Goal: Task Accomplishment & Management: Manage account settings

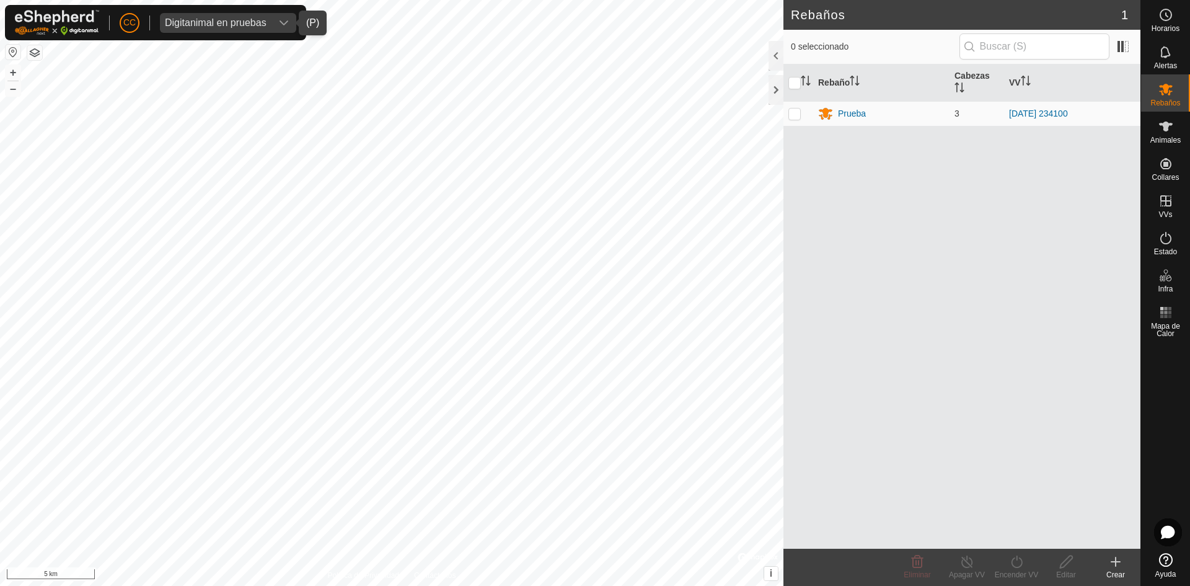
click at [216, 20] on div "Digitanimal en pruebas" at bounding box center [216, 23] width 102 height 10
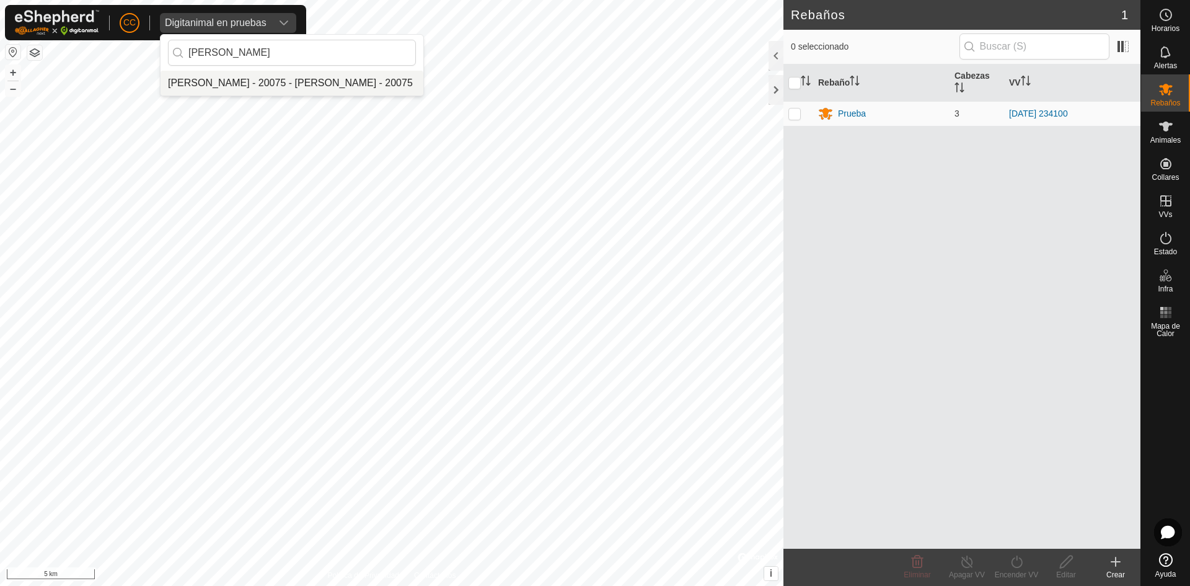
type input "[PERSON_NAME]"
click at [297, 88] on li "[PERSON_NAME] - 20075 - [PERSON_NAME] - 20075" at bounding box center [291, 83] width 263 height 25
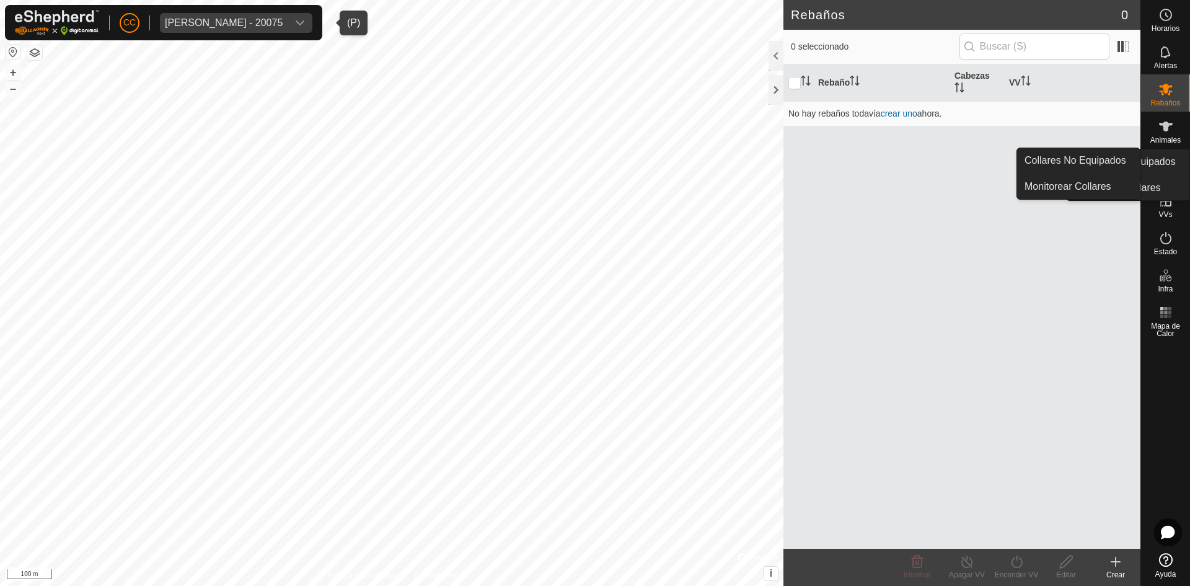
drag, startPoint x: 1142, startPoint y: 160, endPoint x: 1151, endPoint y: 161, distance: 9.4
click at [1143, 160] on div "Collares" at bounding box center [1165, 167] width 49 height 37
click at [1094, 160] on link "Collares No Equipados" at bounding box center [1078, 160] width 123 height 25
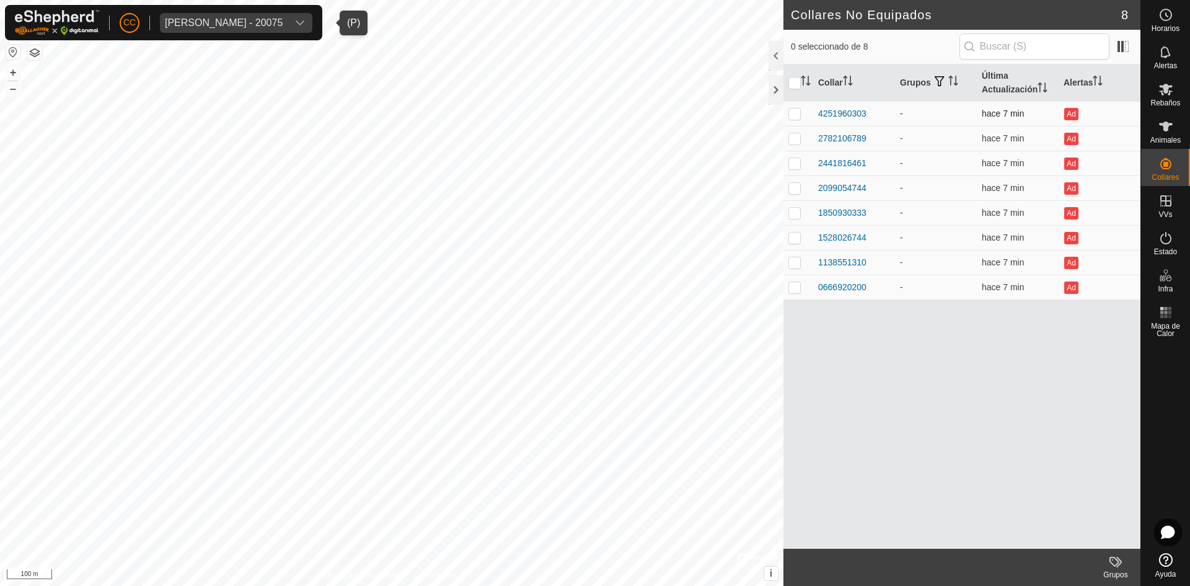
click at [794, 113] on p-checkbox at bounding box center [794, 113] width 12 height 10
checkbox input "false"
click at [1167, 131] on icon at bounding box center [1166, 126] width 14 height 10
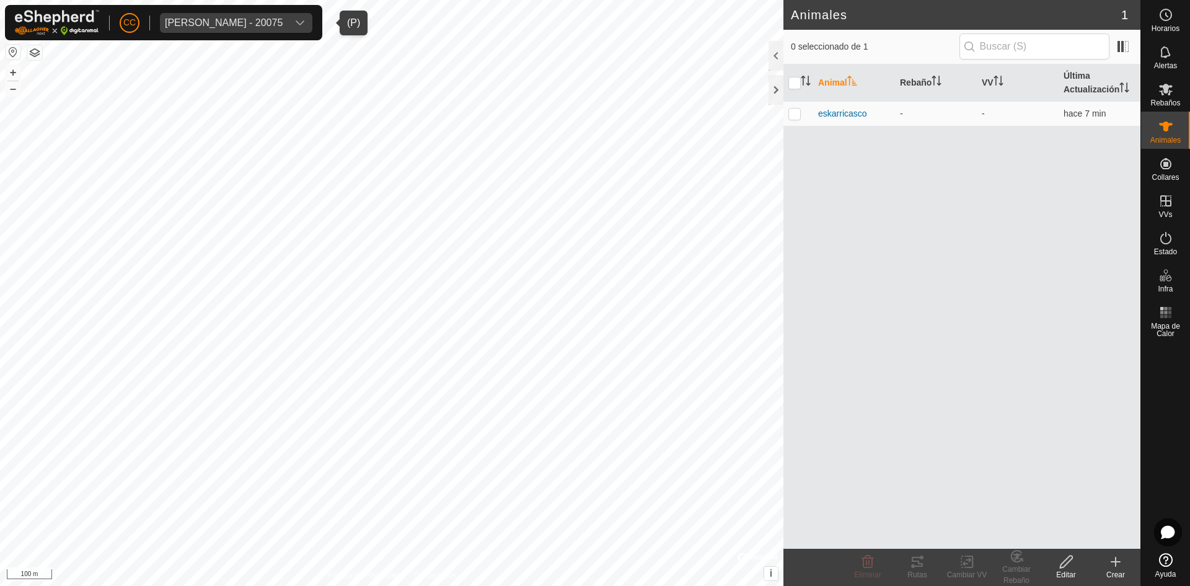
click at [1108, 561] on icon at bounding box center [1115, 561] width 15 height 15
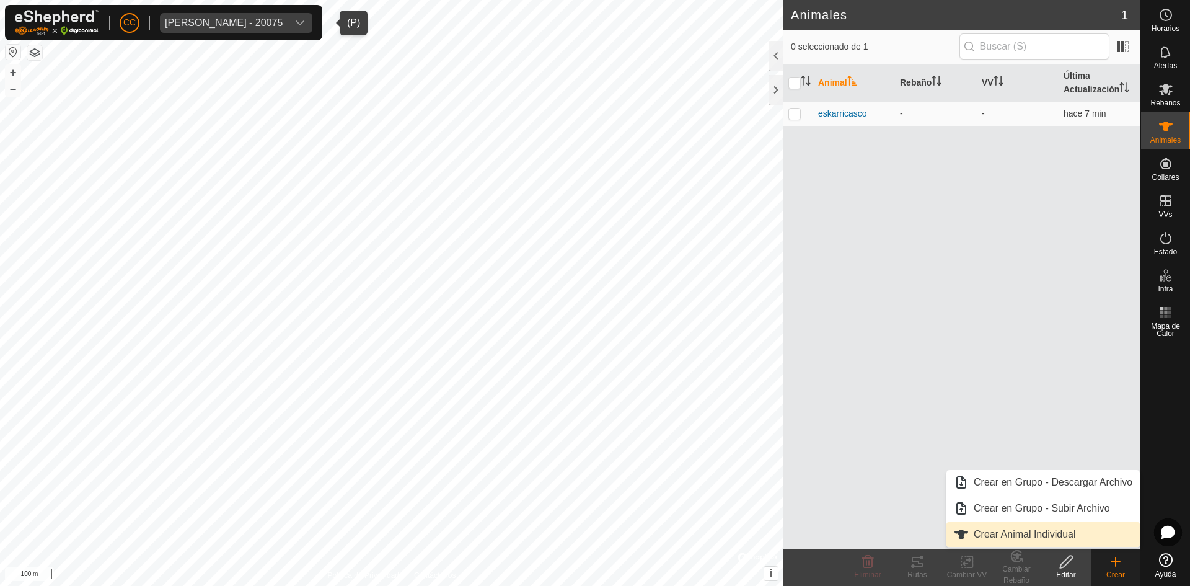
click at [1041, 535] on link "Crear Animal Individual" at bounding box center [1042, 534] width 193 height 25
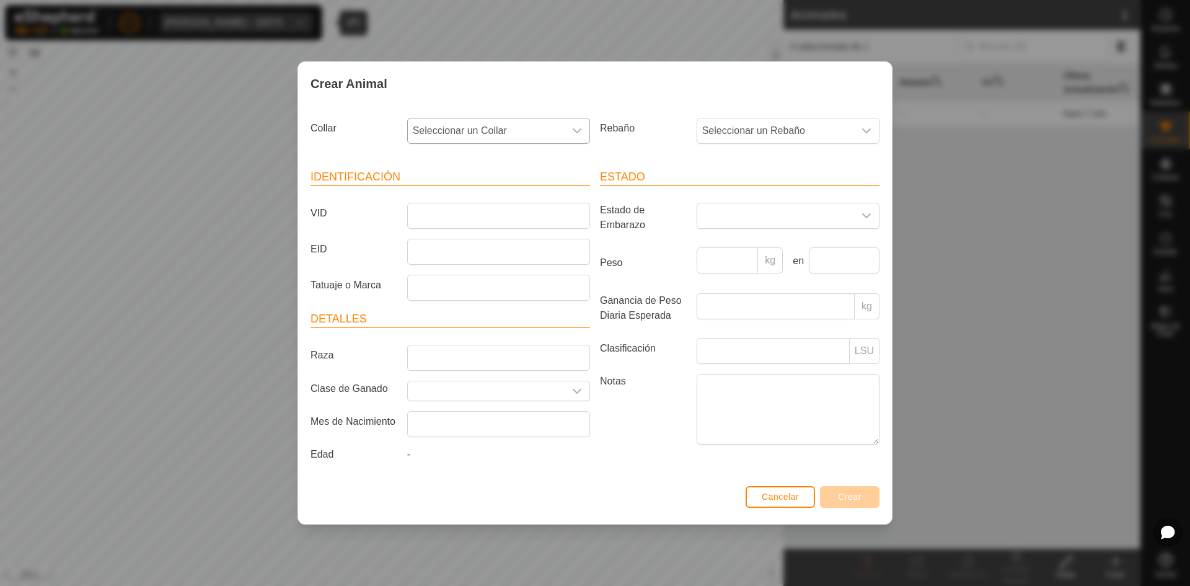
click at [525, 125] on span "Seleccionar un Collar" at bounding box center [486, 130] width 157 height 25
click at [777, 87] on div "Crear Animal" at bounding box center [595, 83] width 594 height 43
click at [802, 501] on button "Cancelar" at bounding box center [779, 497] width 69 height 22
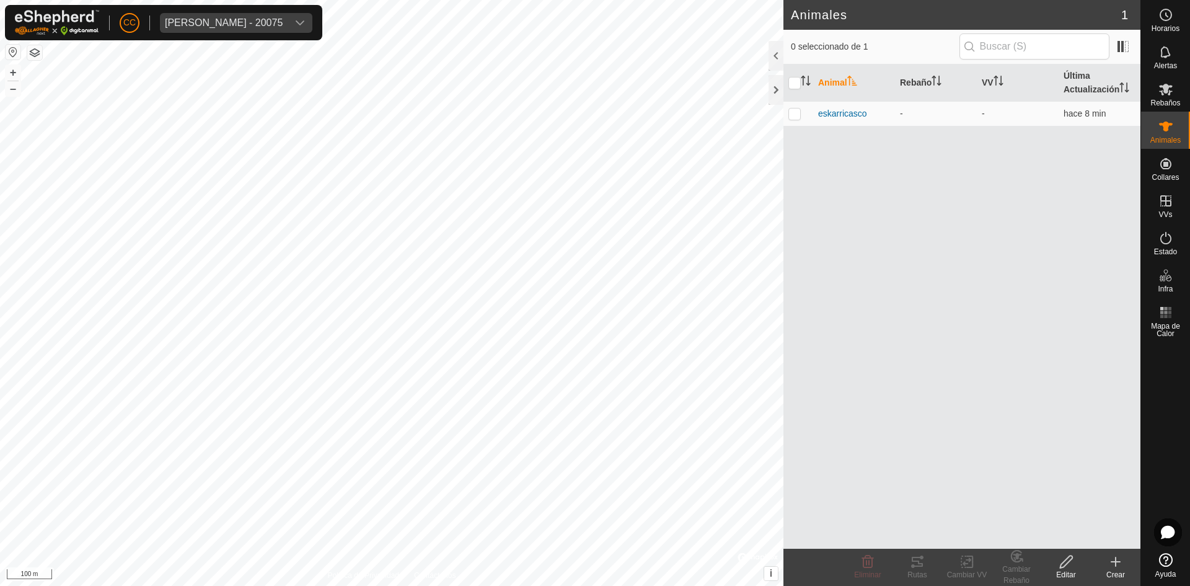
click at [942, 180] on div "Animal Rebaño VV Última Actualización eskarricasco - - hace 8 min" at bounding box center [961, 306] width 357 height 484
click at [843, 112] on span "eskarricasco" at bounding box center [842, 113] width 49 height 13
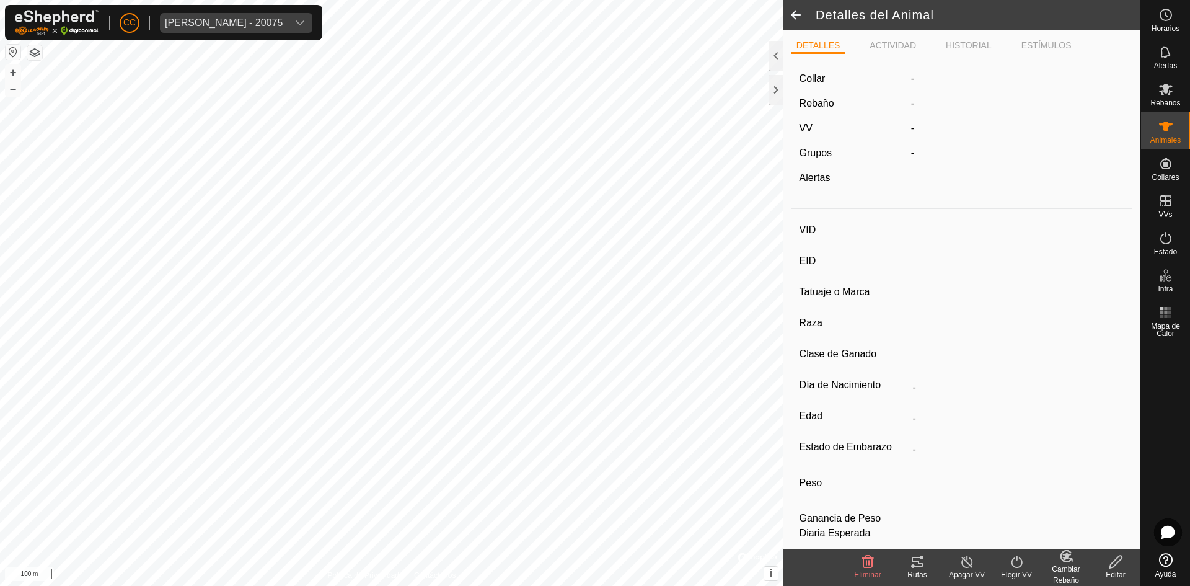
type input "eskarricasco"
type input "-"
type input "[PERSON_NAME]"
type input "macho"
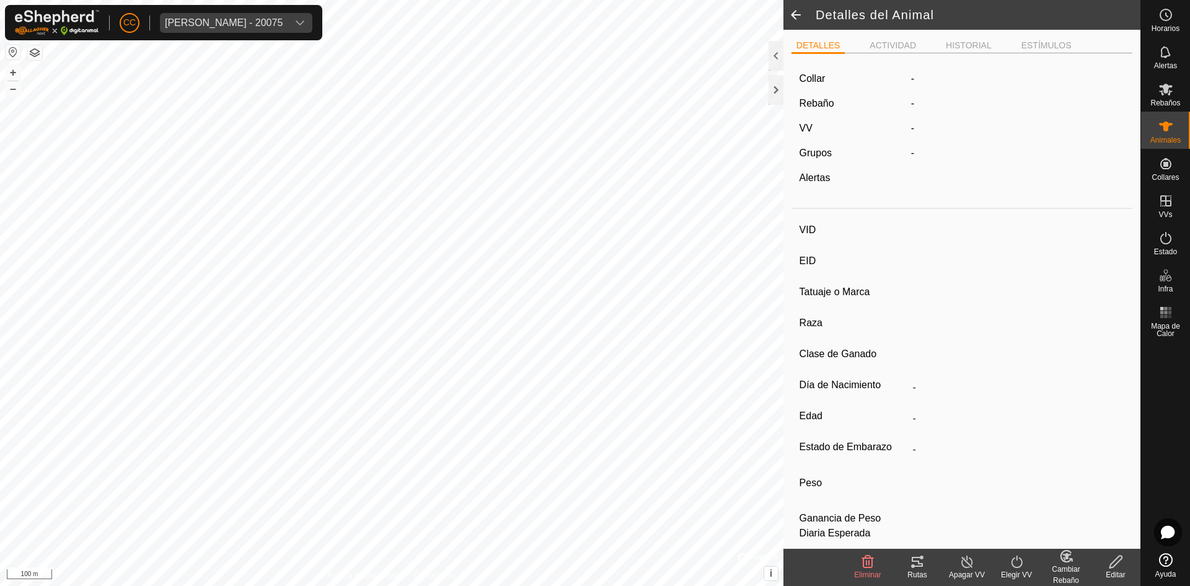
type input "12/2023"
type input "1 year 9 months"
type input "0 kg"
type input "-"
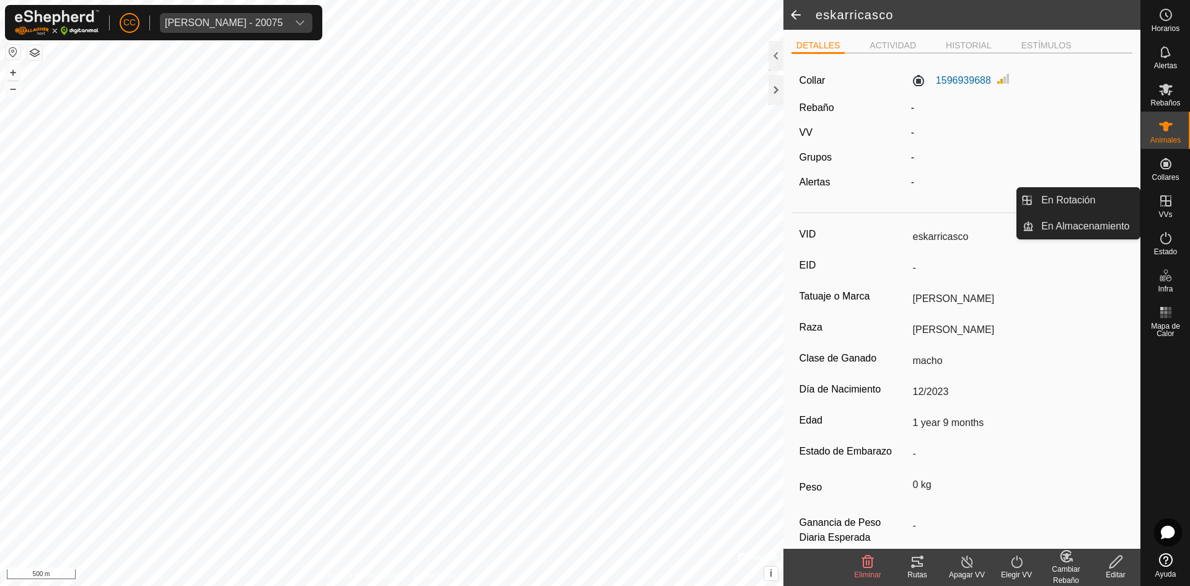
click at [1163, 209] on es-virtualpaddocks-svg-icon at bounding box center [1165, 201] width 22 height 20
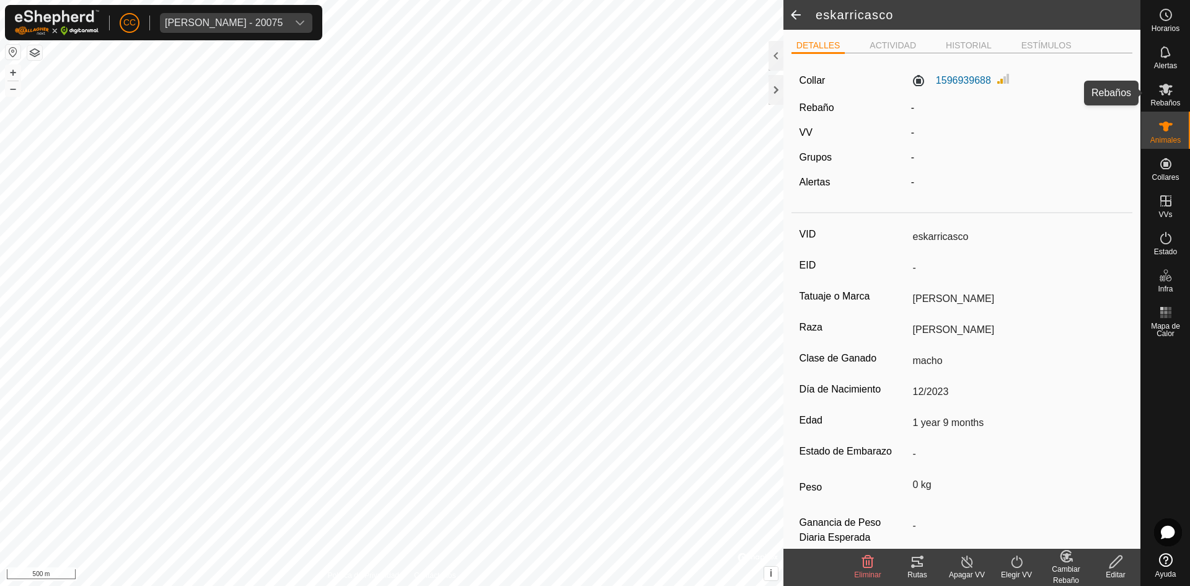
click at [1160, 92] on icon at bounding box center [1165, 89] width 15 height 15
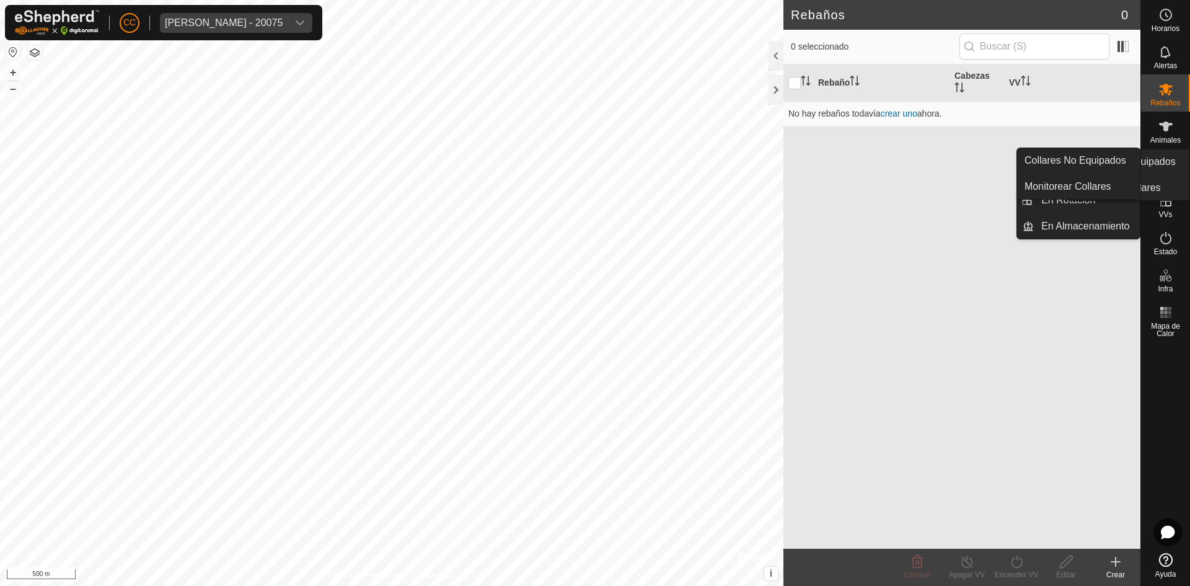
drag, startPoint x: 1175, startPoint y: 183, endPoint x: 1174, endPoint y: 177, distance: 6.3
click at [1174, 177] on span "Collares" at bounding box center [1164, 176] width 27 height 7
click at [1167, 204] on icon at bounding box center [1165, 200] width 15 height 15
click at [1075, 204] on link "En Rotación" at bounding box center [1087, 200] width 106 height 25
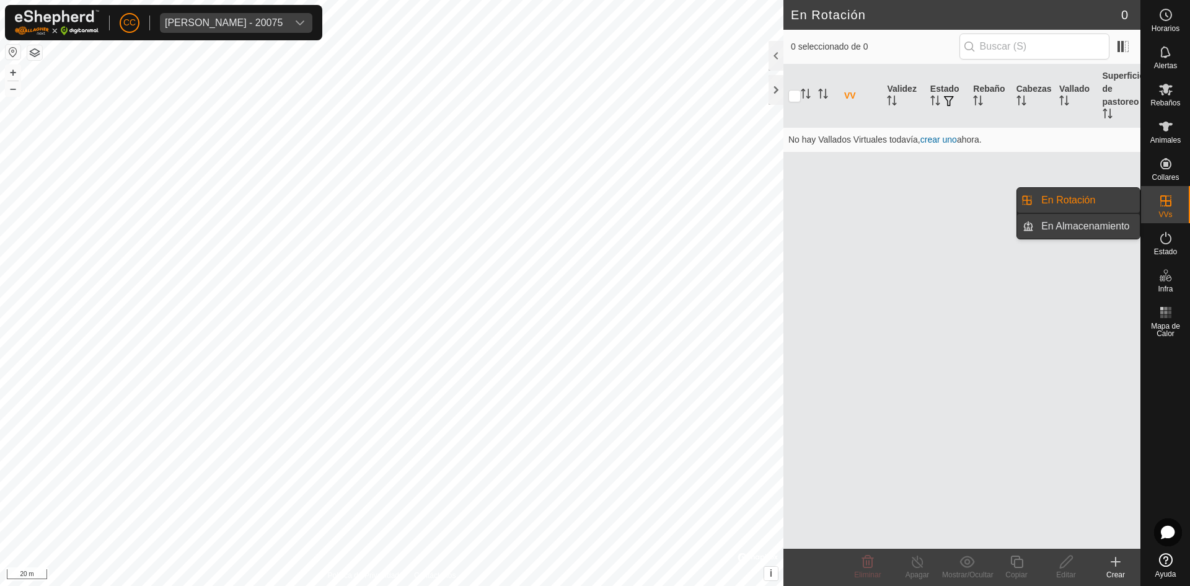
click at [1100, 226] on link "En Almacenamiento" at bounding box center [1087, 226] width 106 height 25
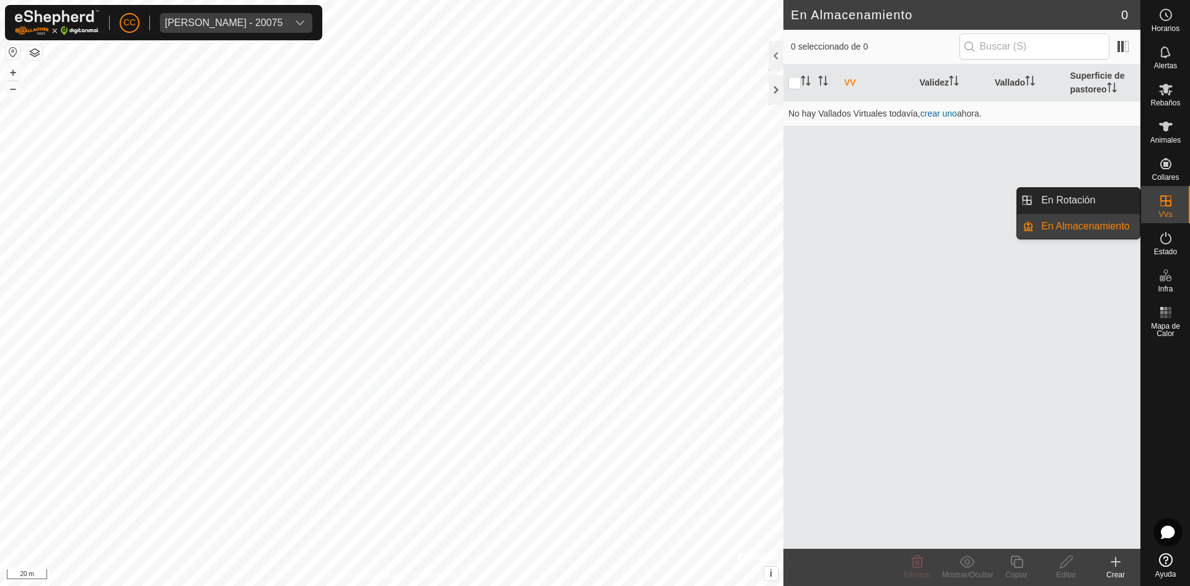
click at [1183, 201] on div "VVs" at bounding box center [1165, 204] width 49 height 37
click at [1082, 198] on link "En Rotación" at bounding box center [1087, 200] width 106 height 25
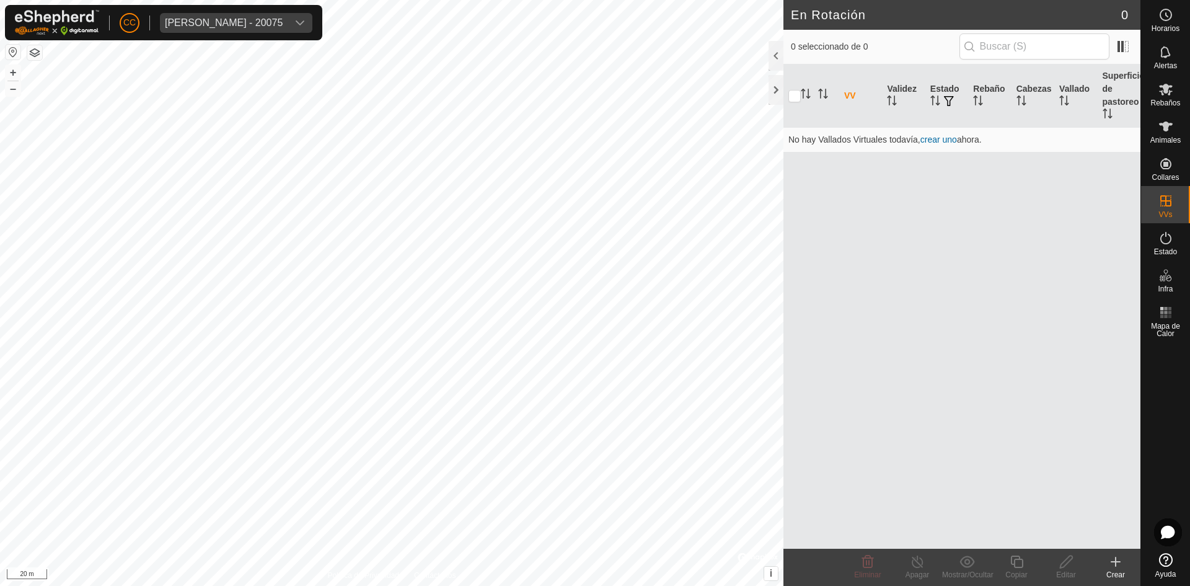
click at [1118, 565] on icon at bounding box center [1115, 561] width 15 height 15
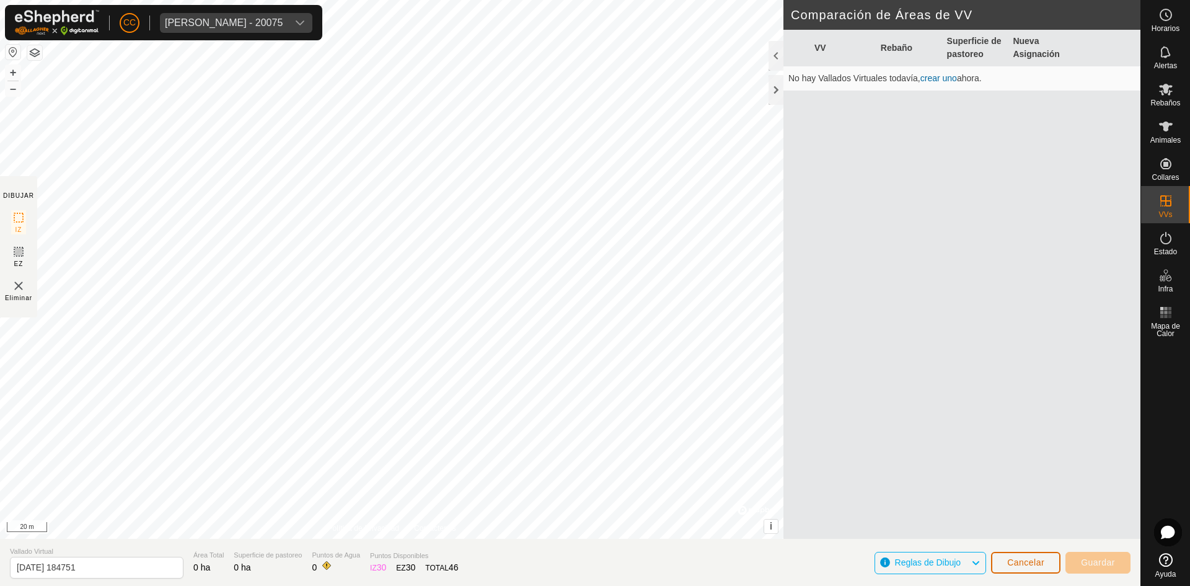
click at [1031, 557] on span "Cancelar" at bounding box center [1025, 562] width 37 height 10
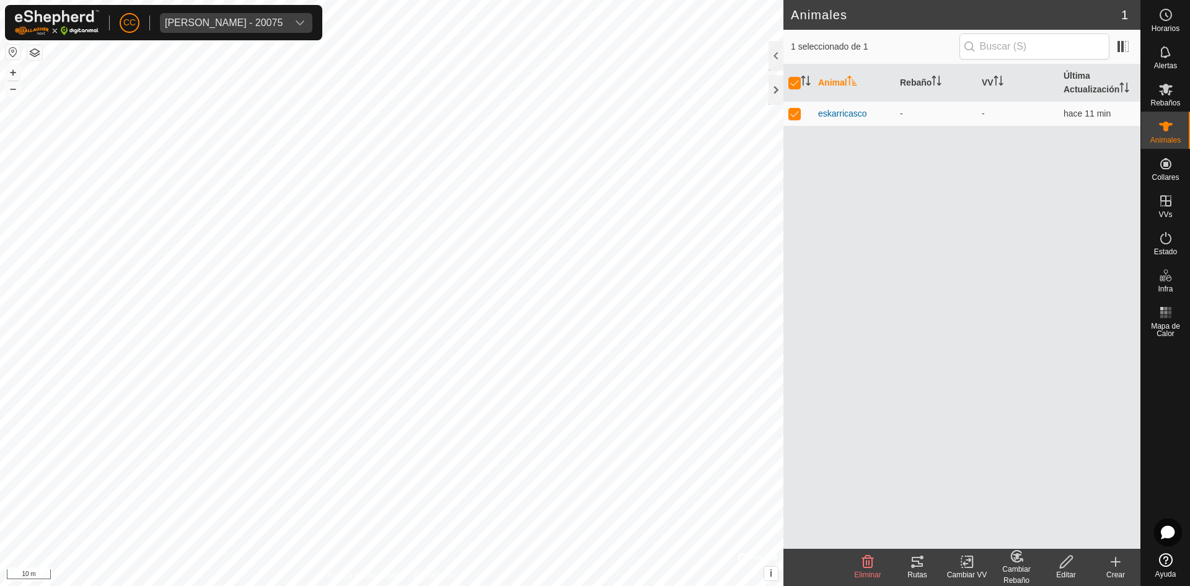
click at [1121, 566] on icon at bounding box center [1115, 561] width 15 height 15
click at [942, 168] on div "Animal Rebaño VV Última Actualización eskarricasco - - hace 11 min" at bounding box center [961, 306] width 357 height 484
click at [792, 116] on p-checkbox at bounding box center [794, 113] width 12 height 10
checkbox input "false"
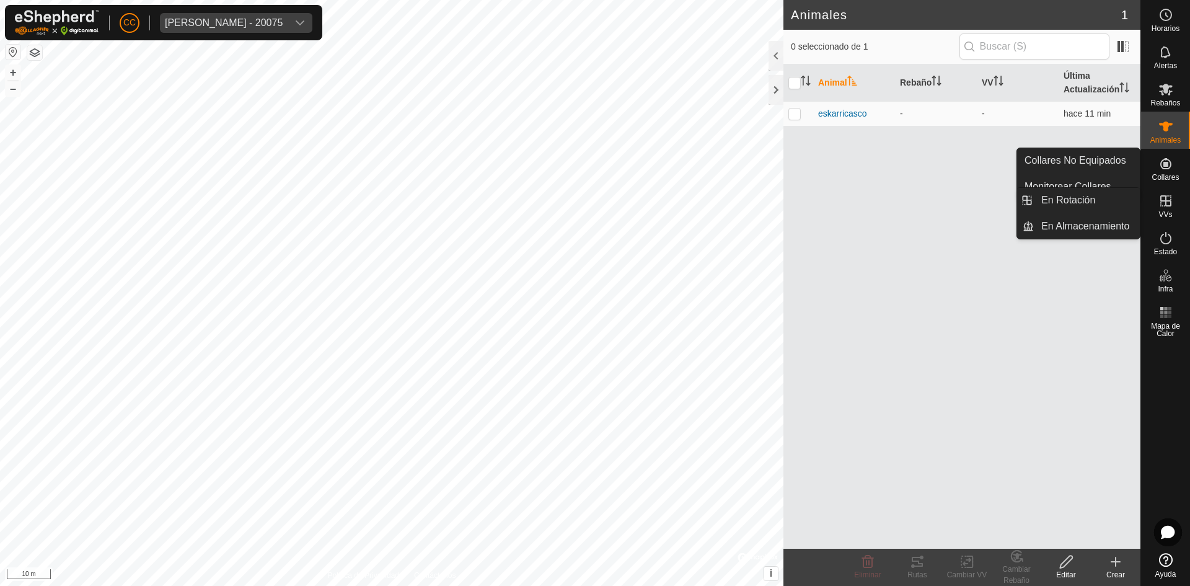
click at [1166, 204] on icon at bounding box center [1165, 200] width 15 height 15
click at [1079, 203] on link "En Rotación" at bounding box center [1087, 200] width 106 height 25
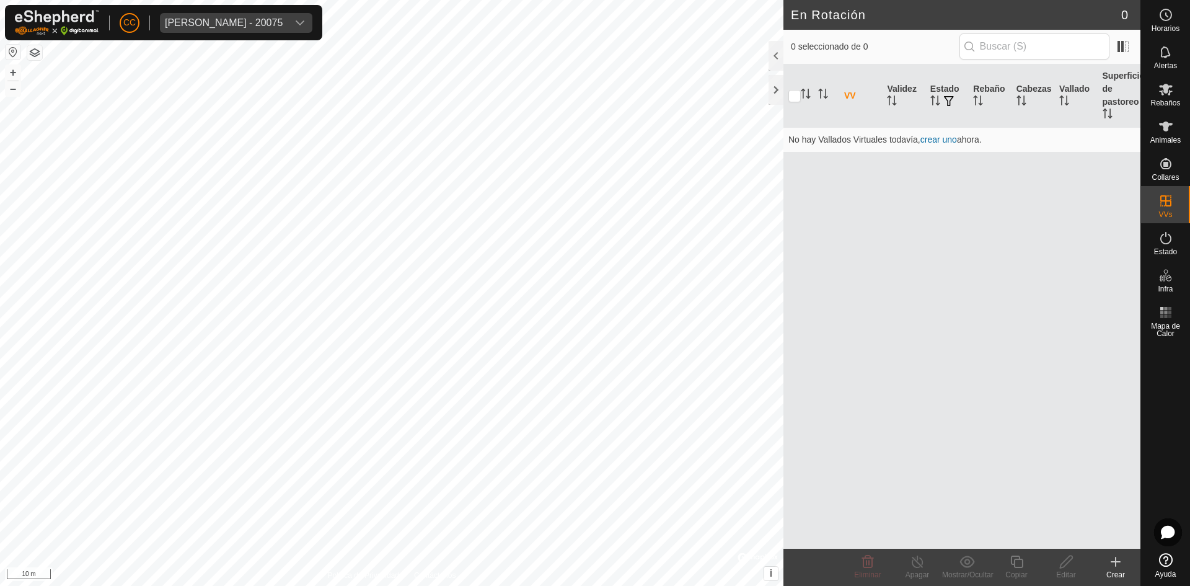
click at [1118, 551] on div "Crear" at bounding box center [1116, 566] width 50 height 37
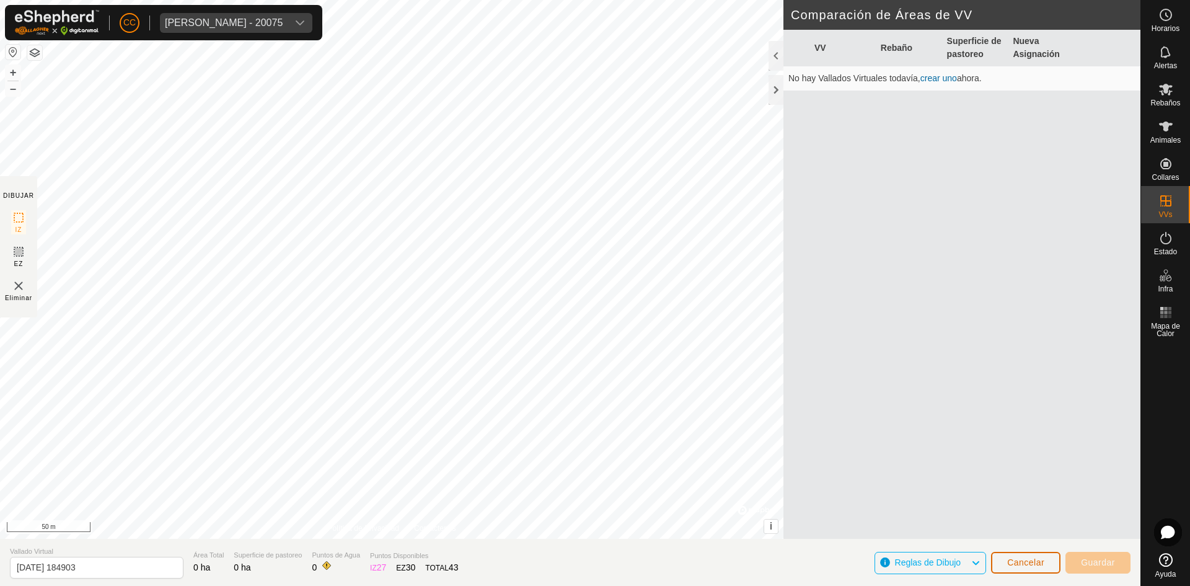
click at [1025, 570] on button "Cancelar" at bounding box center [1025, 562] width 69 height 22
